Goal: Find specific page/section: Find specific page/section

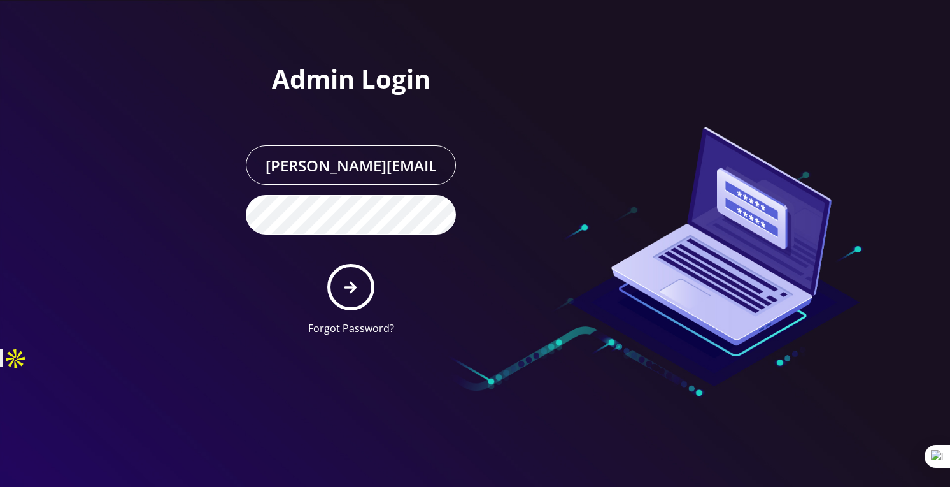
click at [562, 203] on div at bounding box center [656, 173] width 363 height 346
click at [532, 183] on div at bounding box center [656, 173] width 363 height 346
click at [348, 295] on button "submit" at bounding box center [350, 287] width 46 height 46
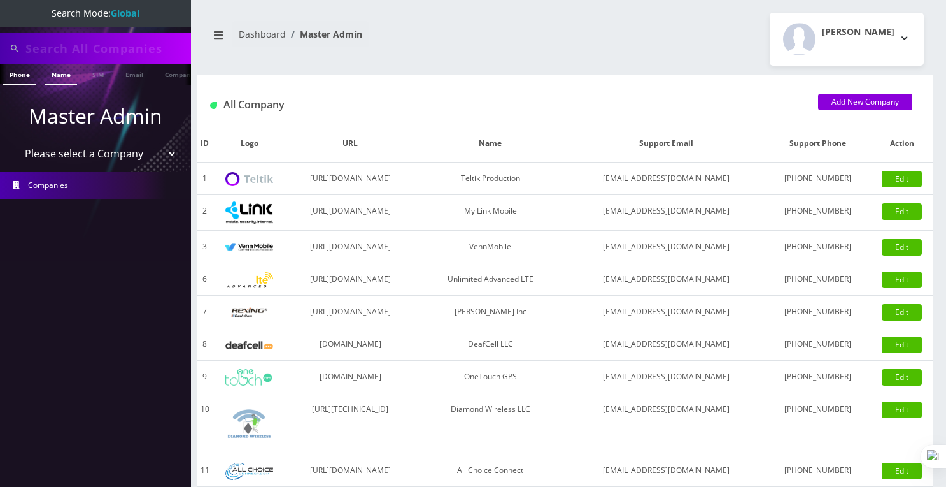
click at [67, 74] on link "Name" at bounding box center [61, 74] width 32 height 21
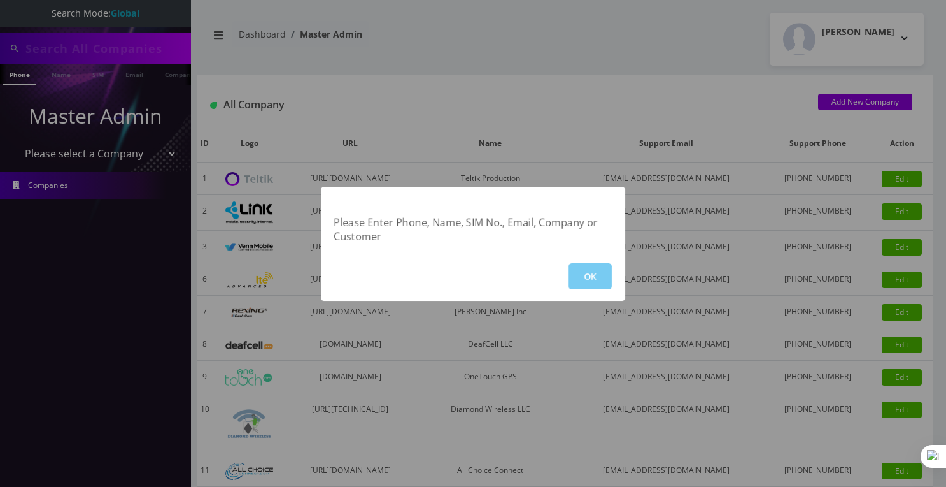
click at [590, 269] on button "OK" at bounding box center [590, 276] width 43 height 26
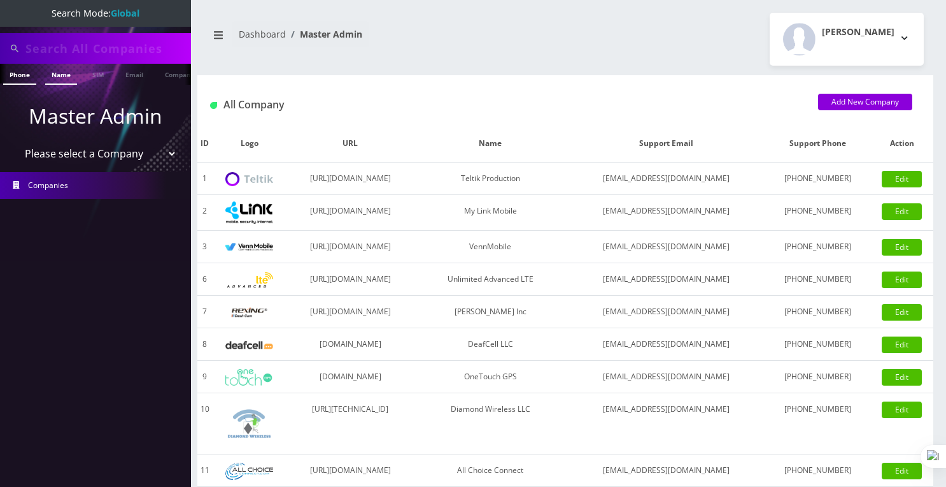
click at [69, 76] on link "Name" at bounding box center [61, 74] width 32 height 21
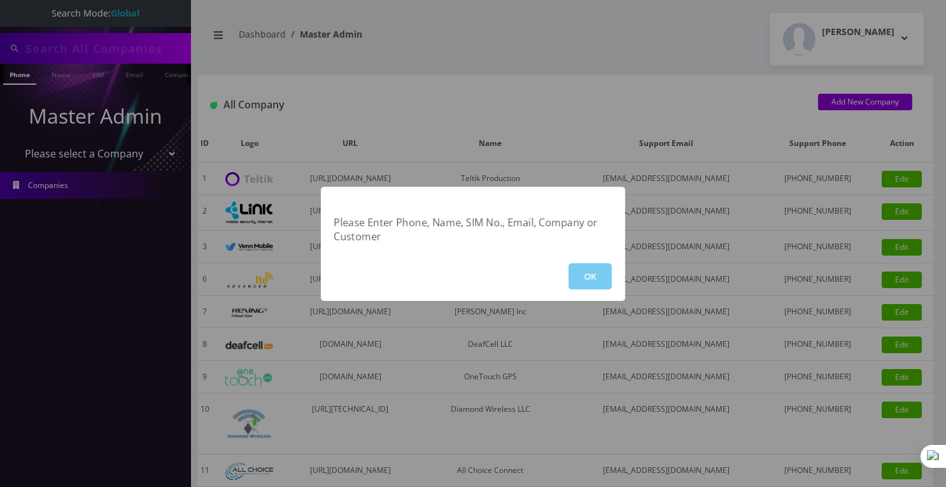
click at [586, 273] on button "OK" at bounding box center [590, 276] width 43 height 26
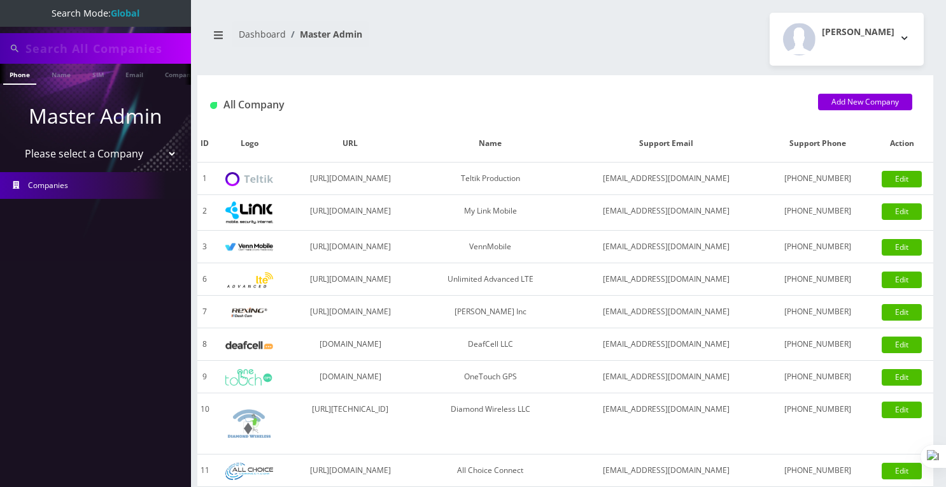
click at [119, 44] on input "text" at bounding box center [106, 48] width 162 height 24
type input "jan"
click at [64, 67] on link "Name" at bounding box center [61, 74] width 32 height 21
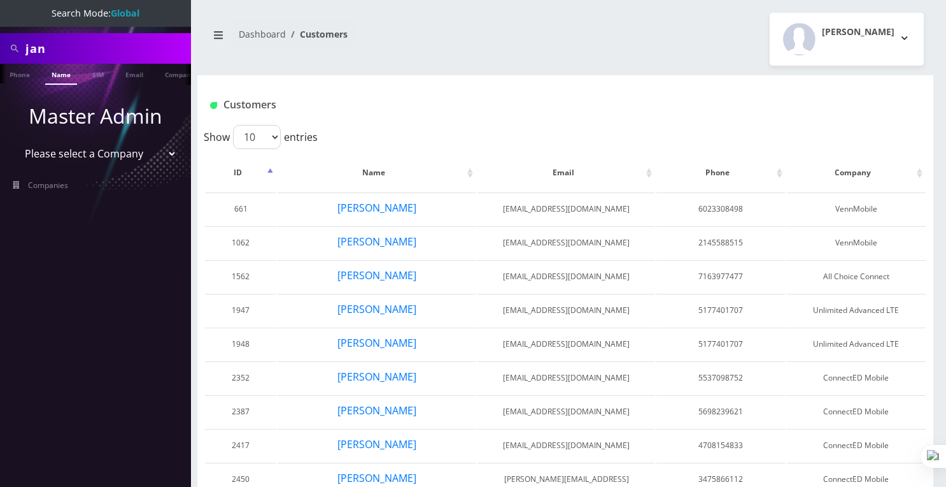
click at [85, 52] on input "jan" at bounding box center [106, 48] width 162 height 24
type input "[PERSON_NAME]"
